Goal: Information Seeking & Learning: Learn about a topic

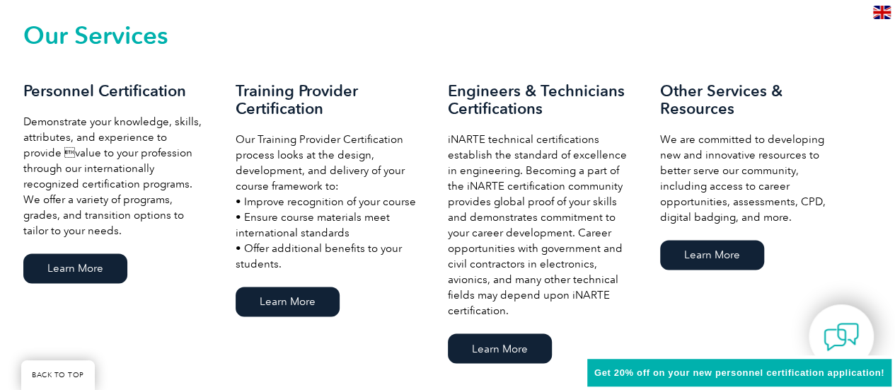
scroll to position [1017, 0]
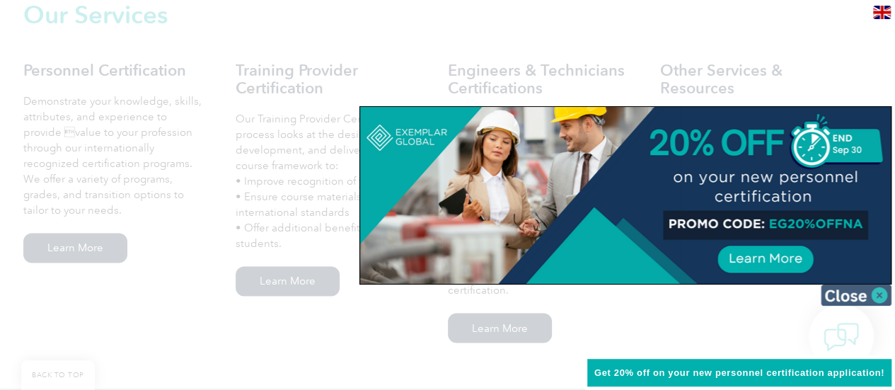
click at [846, 295] on img at bounding box center [856, 295] width 71 height 21
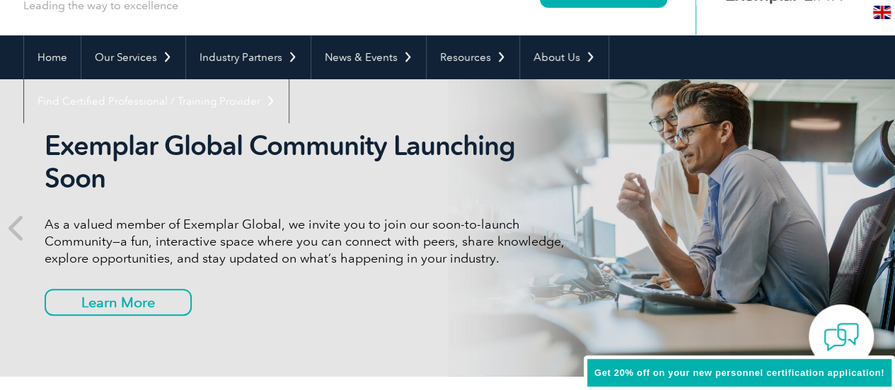
scroll to position [113, 0]
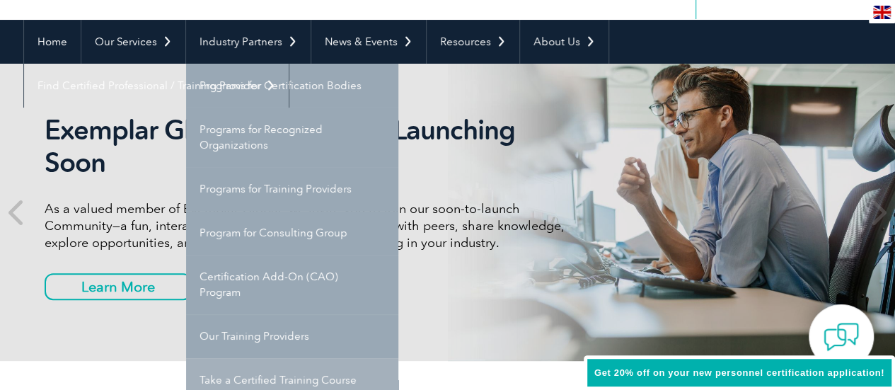
click at [304, 377] on link "Take a Certified Training Course" at bounding box center [292, 380] width 212 height 44
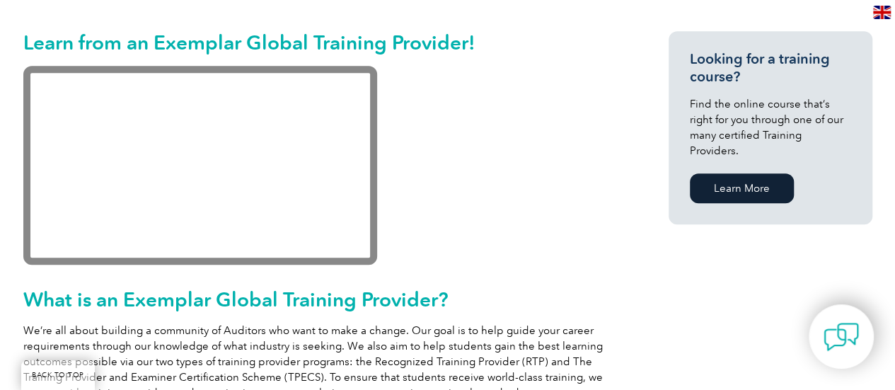
scroll to position [339, 0]
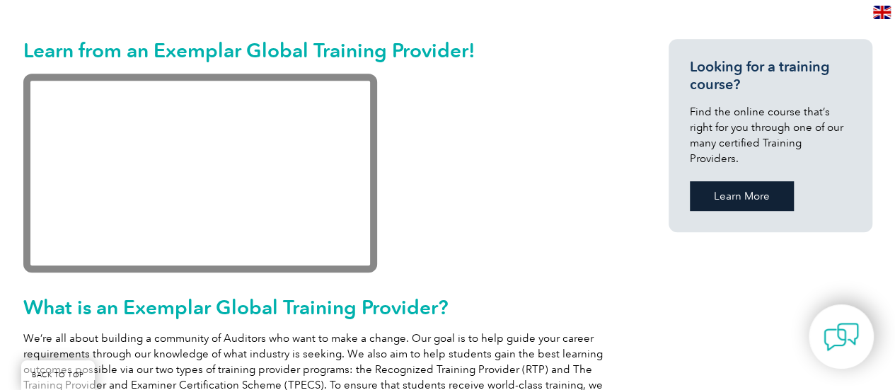
click at [735, 181] on link "Learn More" at bounding box center [742, 196] width 104 height 30
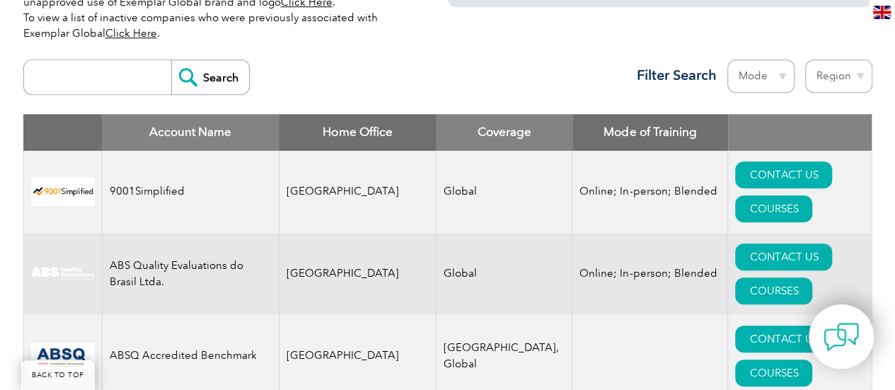
scroll to position [485, 0]
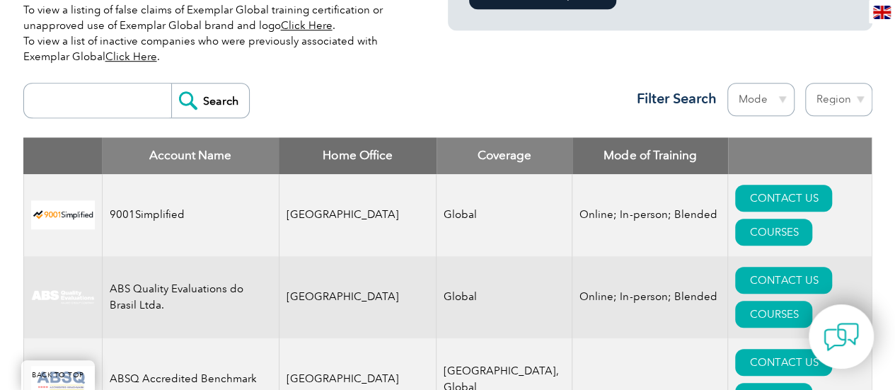
drag, startPoint x: 902, startPoint y: 13, endPoint x: 888, endPoint y: 30, distance: 21.7
